Goal: Check status: Check status

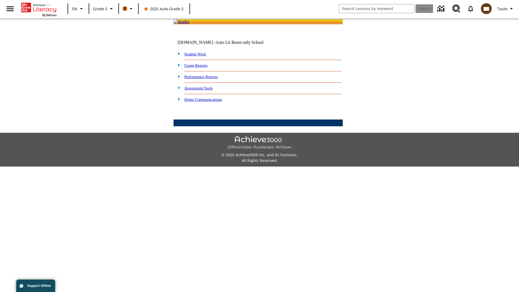
click at [207, 79] on link "Performance Reports" at bounding box center [201, 77] width 34 height 4
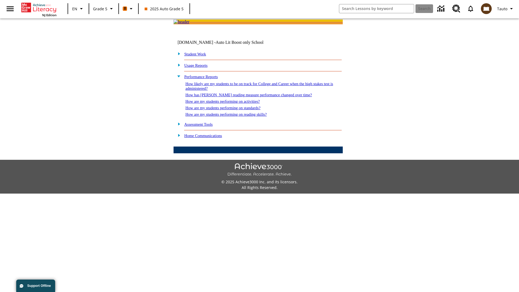
click at [232, 116] on link "How are my students performing on reading skills?" at bounding box center [225, 114] width 81 height 4
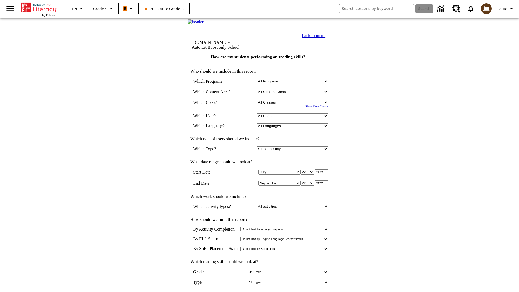
click at [293, 105] on select "Select a Class: All Classes 2025 Auto Grade 5 OL 2025 Auto Grade 6" at bounding box center [292, 102] width 72 height 5
select select "11133131"
click at [293, 118] on select "All Users Cat, Sautoen Cat, Sautoes Cat, Sautoss Donotlogin, Sautoen Twoschools…" at bounding box center [292, 115] width 72 height 5
select select "21437107"
click at [258, 292] on input "View Report" at bounding box center [258, 298] width 26 height 6
